Goal: Task Accomplishment & Management: Manage account settings

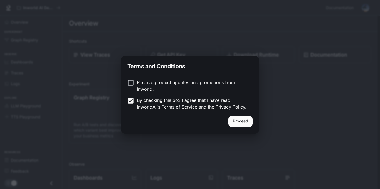
click at [247, 120] on button "Proceed" at bounding box center [241, 121] width 24 height 11
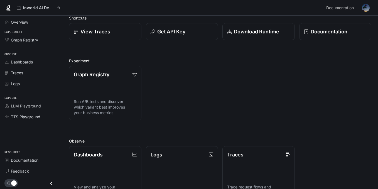
scroll to position [23, 0]
click at [32, 106] on span "LLM Playground" at bounding box center [26, 106] width 30 height 6
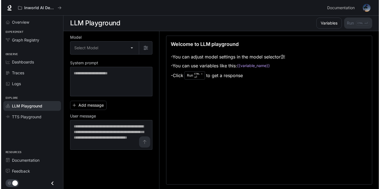
scroll to position [0, 0]
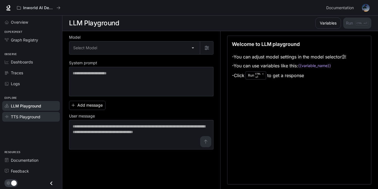
click at [30, 115] on span "TTS Playground" at bounding box center [26, 117] width 30 height 6
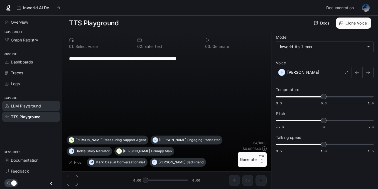
click at [39, 110] on link "LLM Playground" at bounding box center [31, 106] width 58 height 10
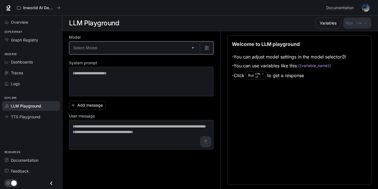
click at [180, 48] on body "Skip to main content Inworld AI Demos Documentation Documentation Portal Overvi…" at bounding box center [189, 94] width 378 height 189
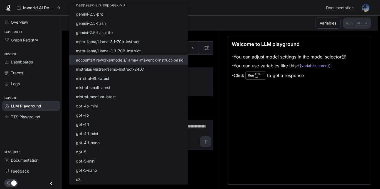
scroll to position [35, 0]
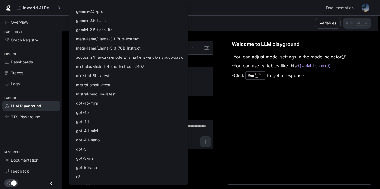
click at [218, 88] on div at bounding box center [190, 94] width 380 height 189
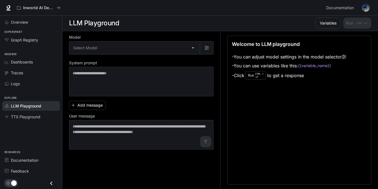
click at [318, 66] on code "{{variable_name}}" at bounding box center [314, 66] width 33 height 6
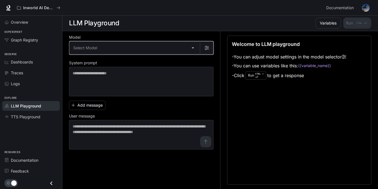
click at [205, 45] on button "button" at bounding box center [206, 47] width 13 height 13
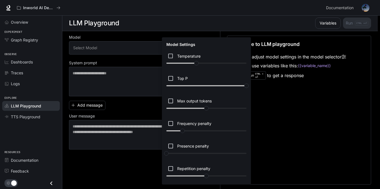
click at [104, 56] on div at bounding box center [190, 94] width 380 height 189
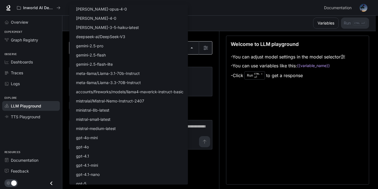
click at [186, 48] on body "Skip to main content Inworld AI Demos Documentation Documentation Portal Overvi…" at bounding box center [189, 94] width 378 height 189
click at [201, 58] on div at bounding box center [190, 94] width 380 height 189
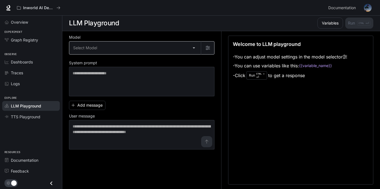
click at [192, 49] on body "Skip to main content Inworld AI Demos Documentation Documentation Portal Overvi…" at bounding box center [190, 94] width 380 height 189
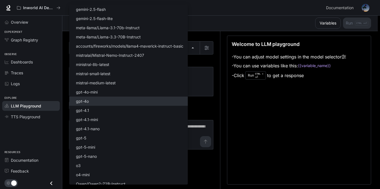
scroll to position [50, 0]
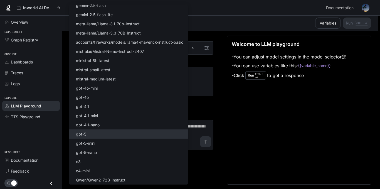
click at [112, 132] on li "gpt-5" at bounding box center [128, 133] width 119 height 9
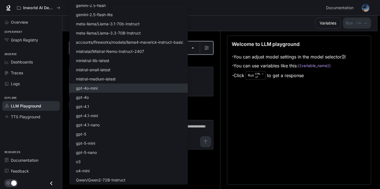
type input "*****"
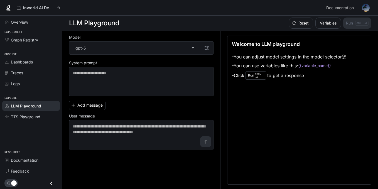
click at [367, 7] on img "button" at bounding box center [366, 8] width 8 height 8
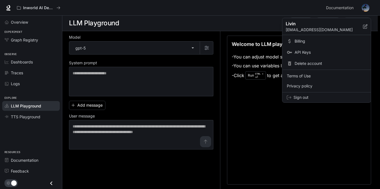
click at [321, 64] on span "Delete account" at bounding box center [331, 64] width 72 height 6
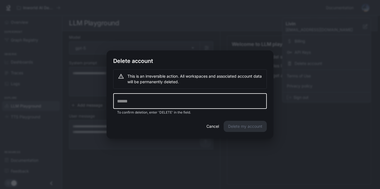
click at [209, 95] on input "text" at bounding box center [190, 101] width 154 height 16
type input "******"
click at [237, 127] on button "Delete my account" at bounding box center [245, 126] width 43 height 11
